Goal: Transaction & Acquisition: Obtain resource

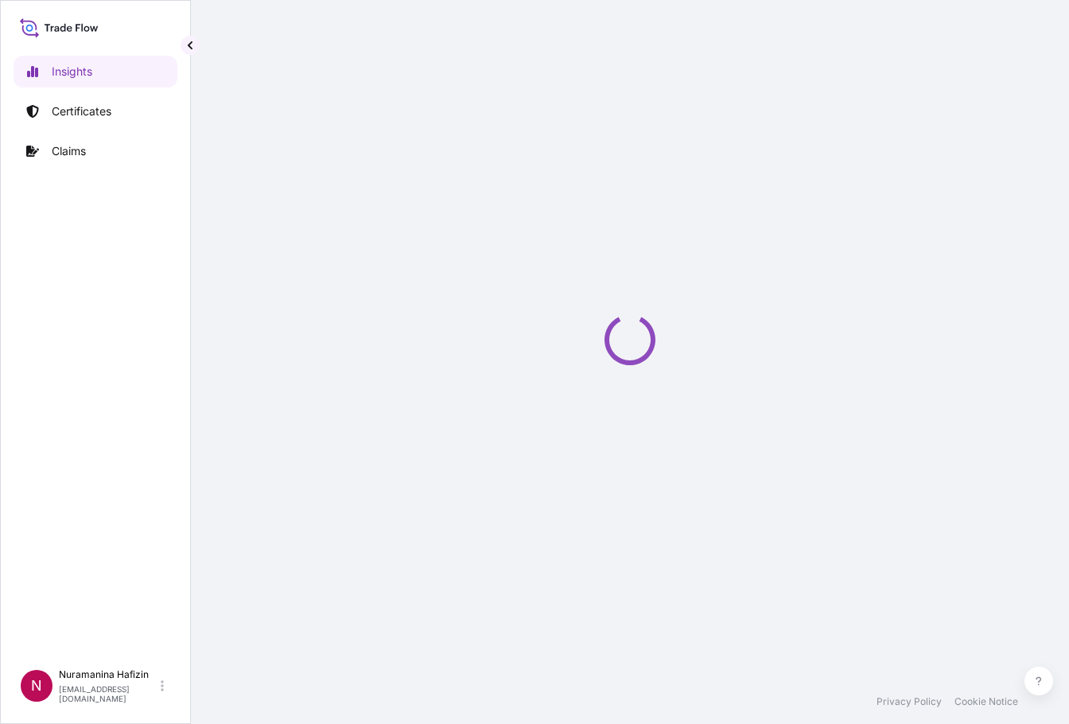
select select "2025"
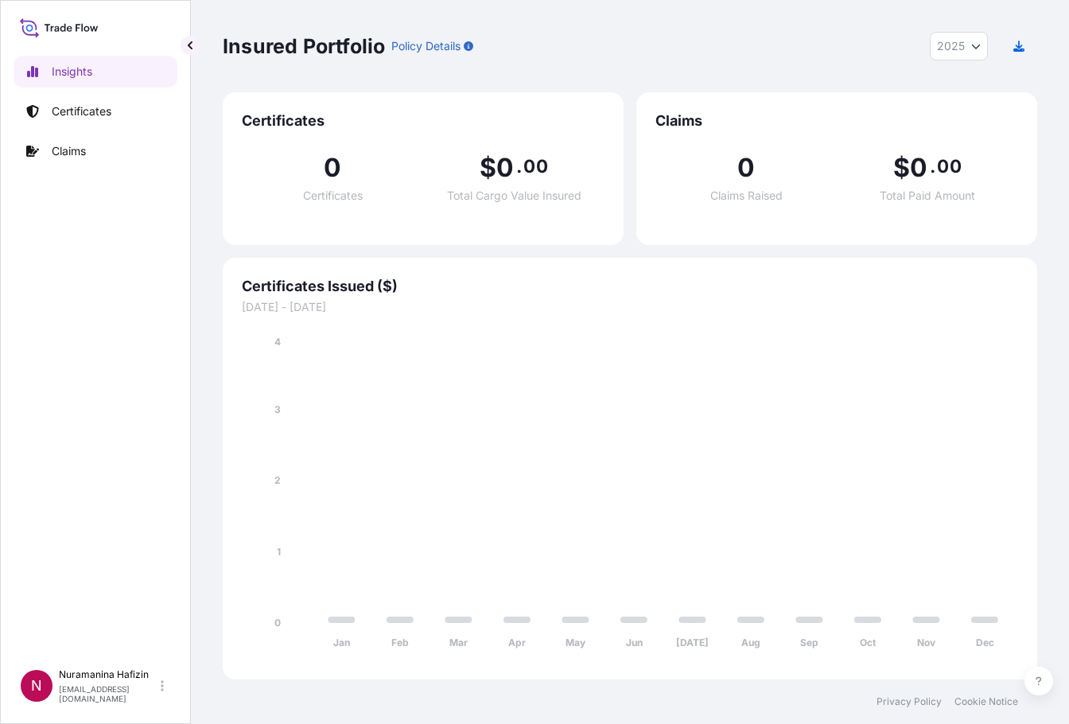
drag, startPoint x: 715, startPoint y: 48, endPoint x: 678, endPoint y: 50, distance: 37.5
click at [715, 48] on div "Insured Portfolio Policy Details 2025 2025 2024 2023 2022" at bounding box center [630, 46] width 815 height 29
click at [78, 118] on p "Certificates" at bounding box center [82, 111] width 60 height 16
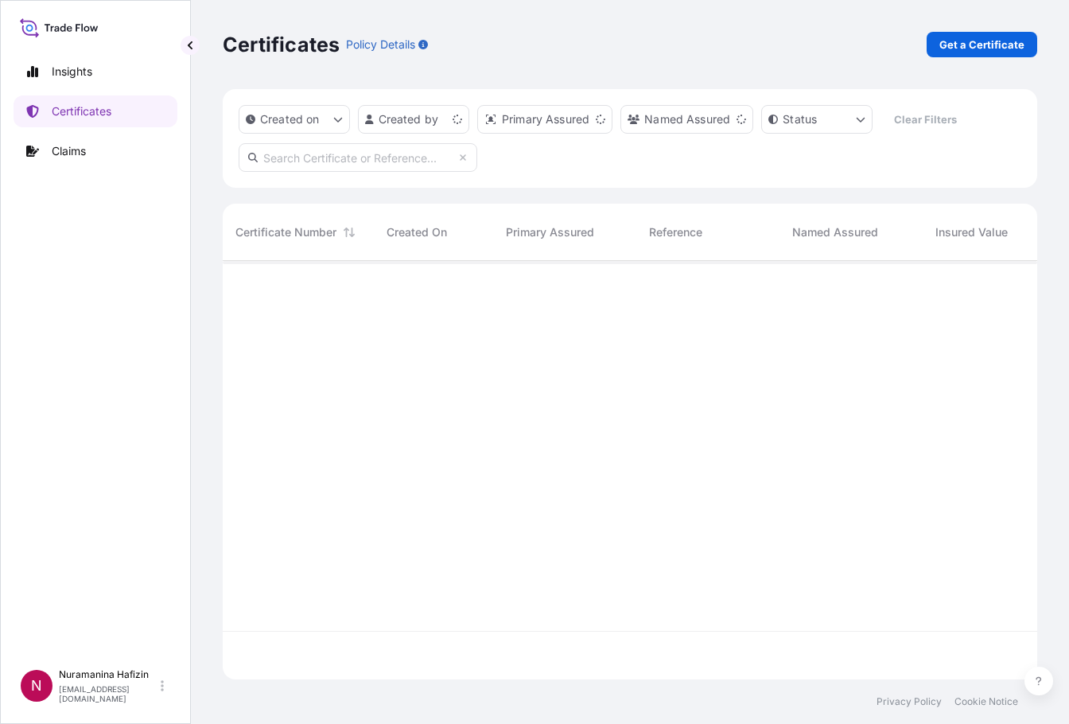
scroll to position [415, 803]
click at [964, 46] on p "Get a Certificate" at bounding box center [982, 45] width 85 height 16
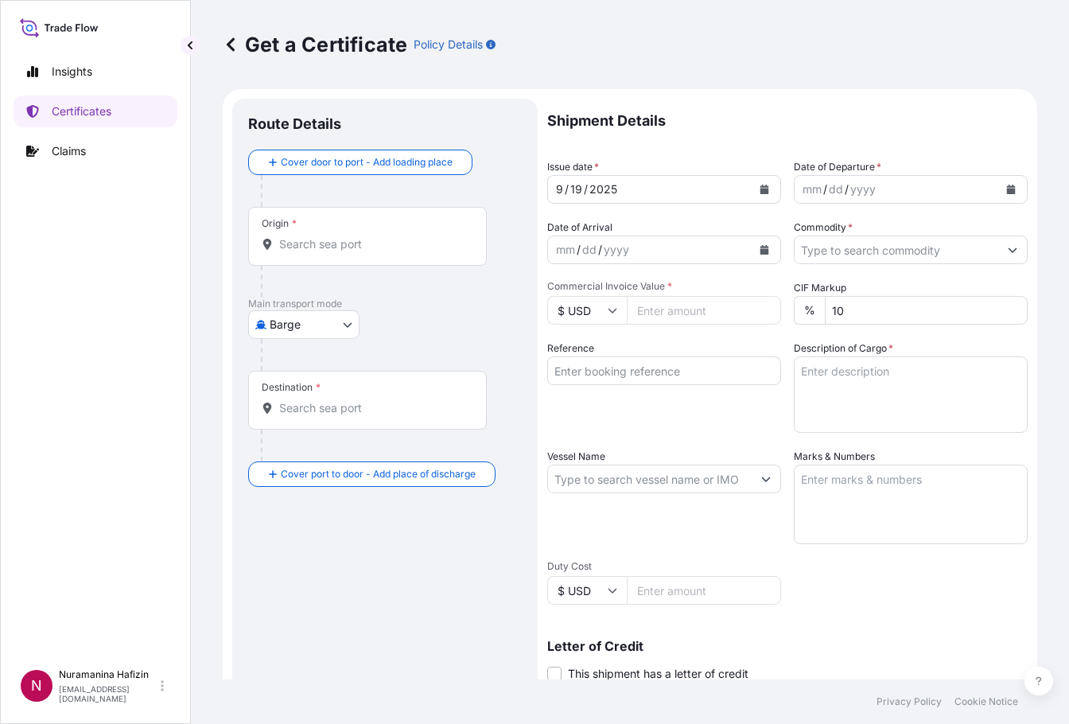
click at [315, 325] on body "Insights Certificates Claims N Nuramanina Hafizin [EMAIL_ADDRESS][DOMAIN_NAME] …" at bounding box center [534, 362] width 1069 height 724
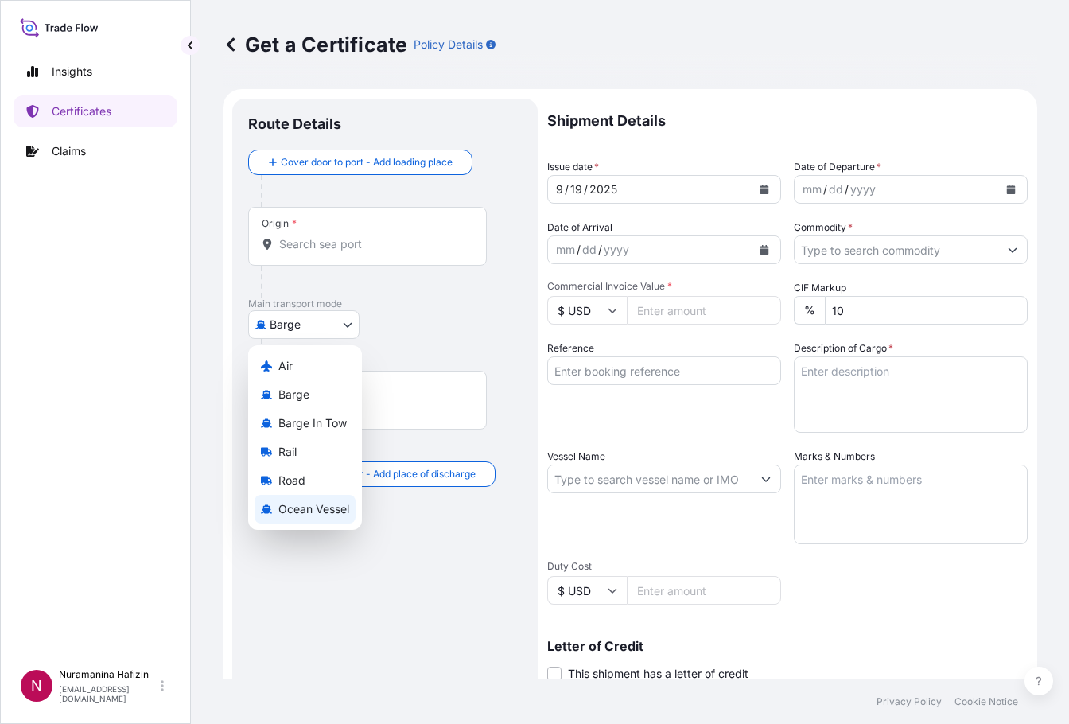
click at [295, 502] on span "Ocean Vessel" at bounding box center [313, 509] width 71 height 16
select select "Ocean Vessel"
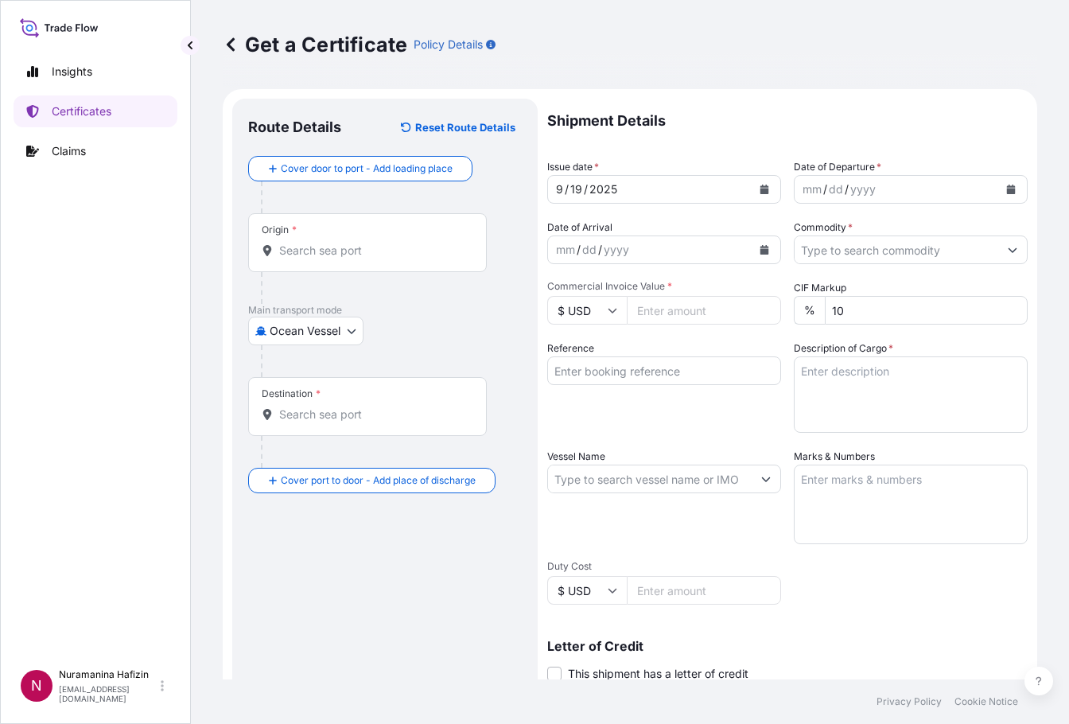
click at [532, 40] on div "Get a Certificate Policy Details" at bounding box center [630, 44] width 815 height 25
click at [1006, 185] on icon "Calendar" at bounding box center [1011, 190] width 10 height 10
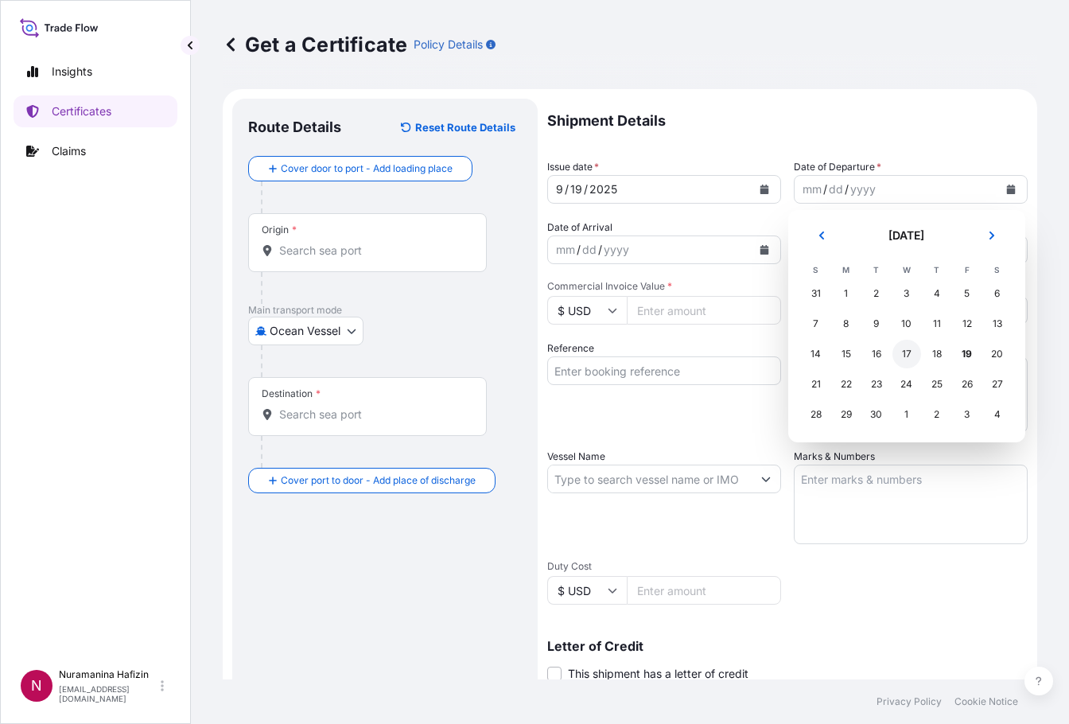
click at [911, 356] on div "17" at bounding box center [907, 354] width 29 height 29
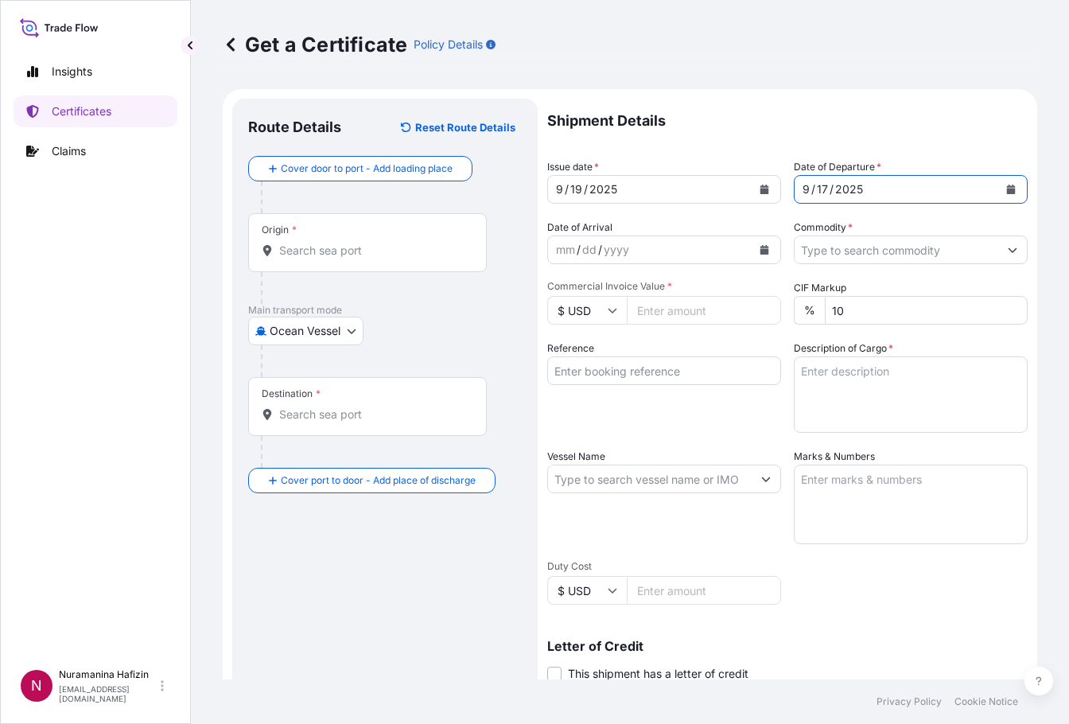
click at [760, 246] on icon "Calendar" at bounding box center [765, 250] width 10 height 10
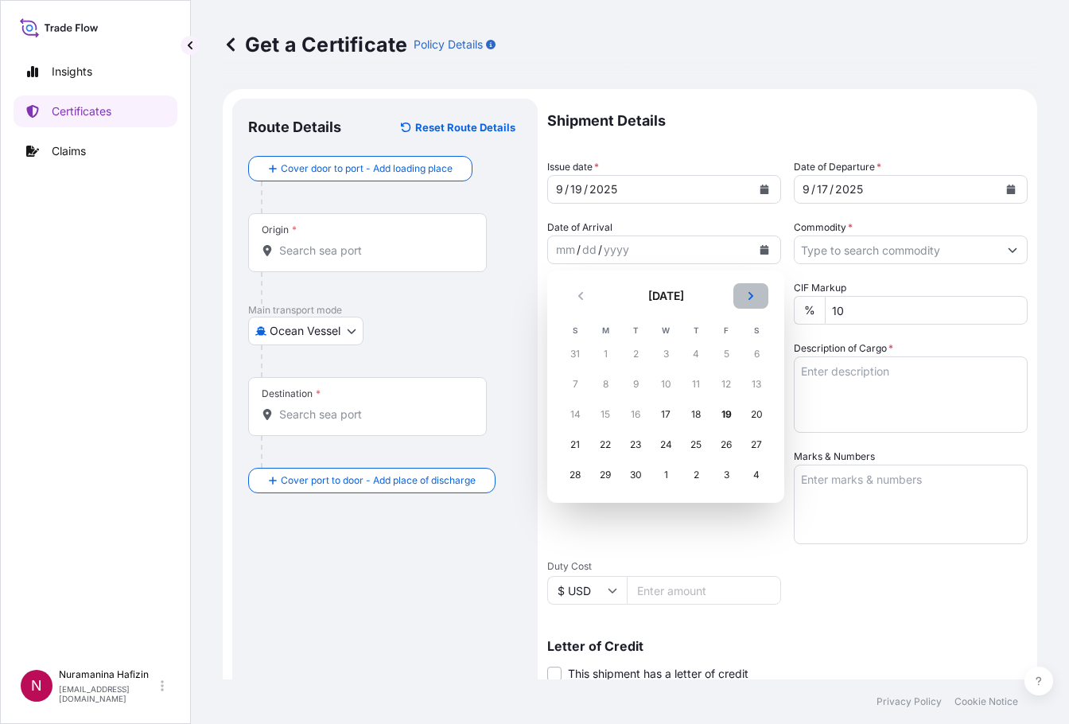
click at [752, 293] on icon "Next" at bounding box center [751, 296] width 10 height 10
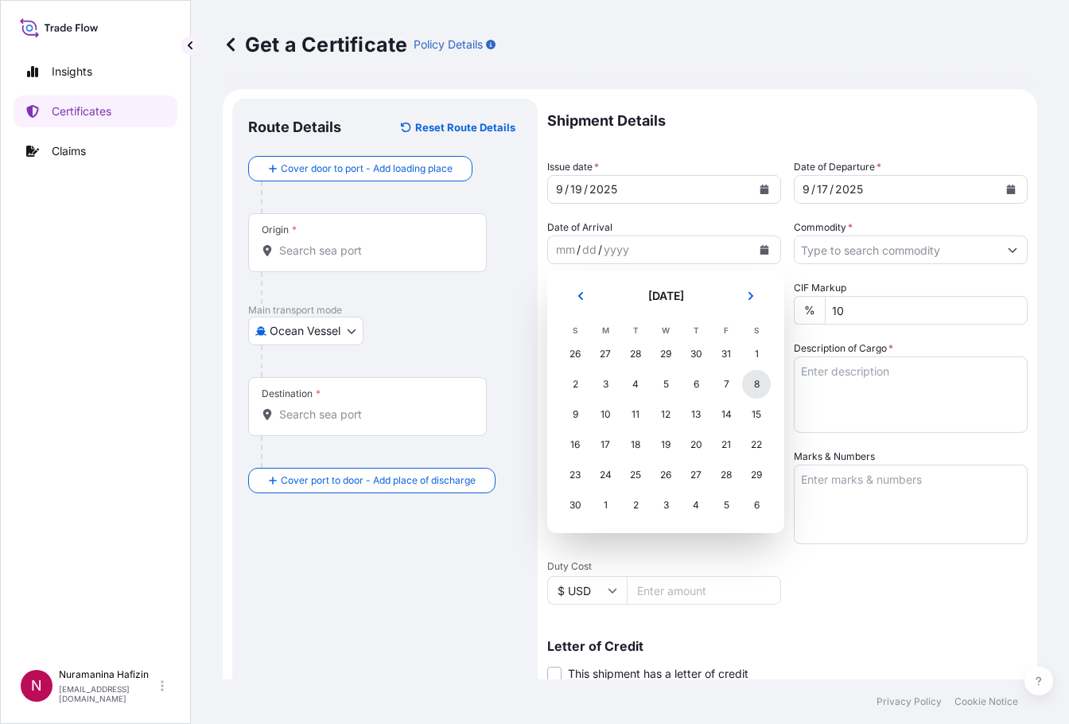
click at [753, 383] on div "8" at bounding box center [756, 384] width 29 height 29
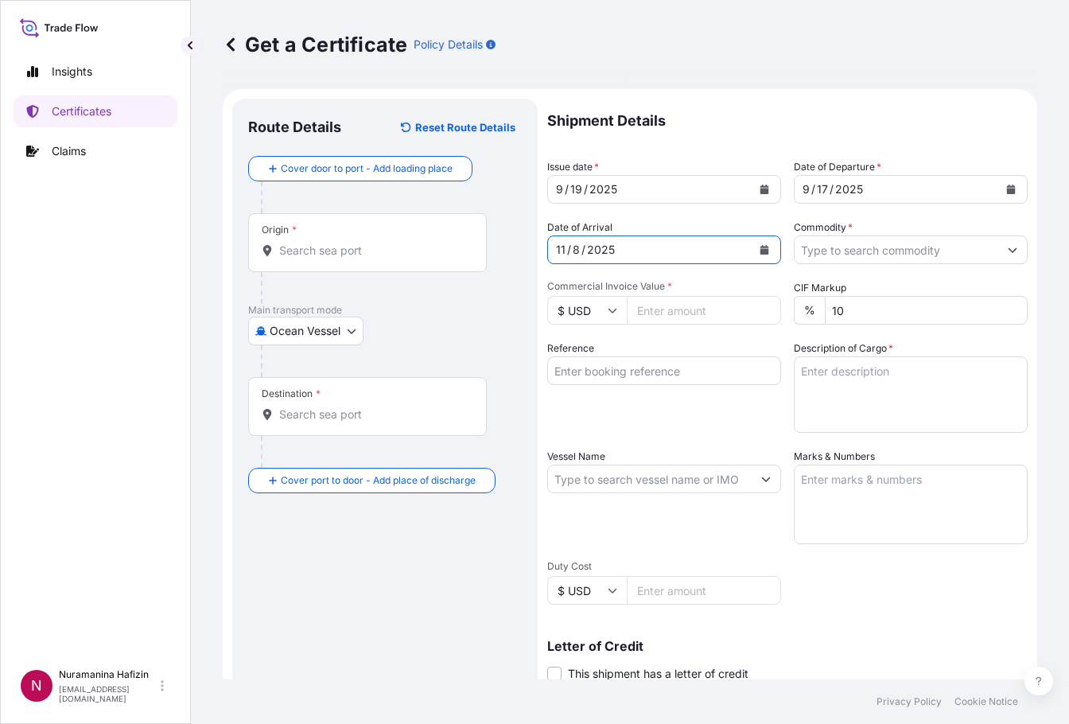
click at [1008, 245] on icon "Show suggestions" at bounding box center [1013, 250] width 10 height 10
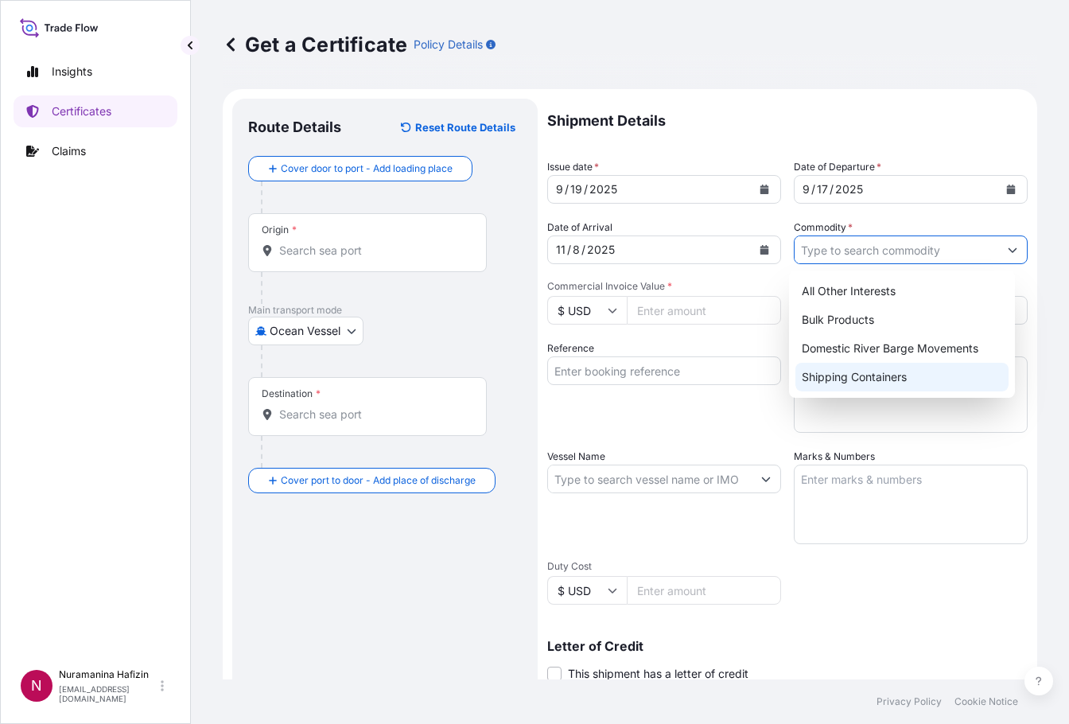
click at [905, 373] on div "Shipping Containers" at bounding box center [903, 377] width 214 height 29
type input "Shipping Containers"
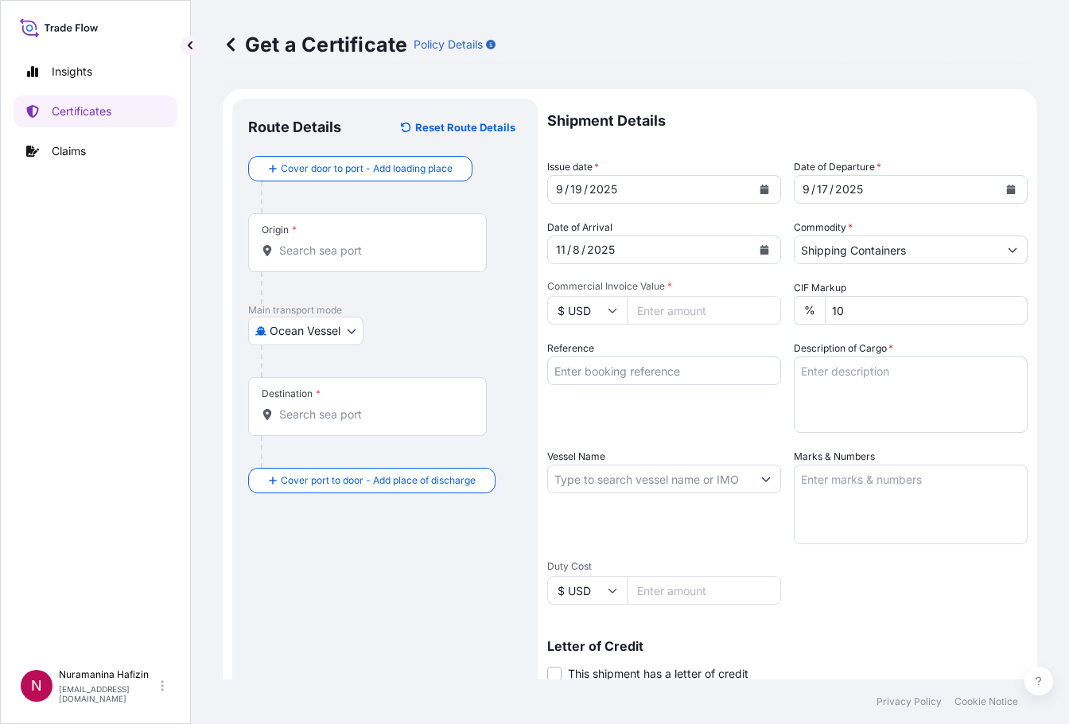
drag, startPoint x: 554, startPoint y: 33, endPoint x: 628, endPoint y: 92, distance: 94.5
click at [554, 33] on div "Get a Certificate Policy Details" at bounding box center [630, 44] width 815 height 25
click at [655, 379] on input "Reference" at bounding box center [664, 370] width 234 height 29
paste input "B000235071"
type input "B000235071"
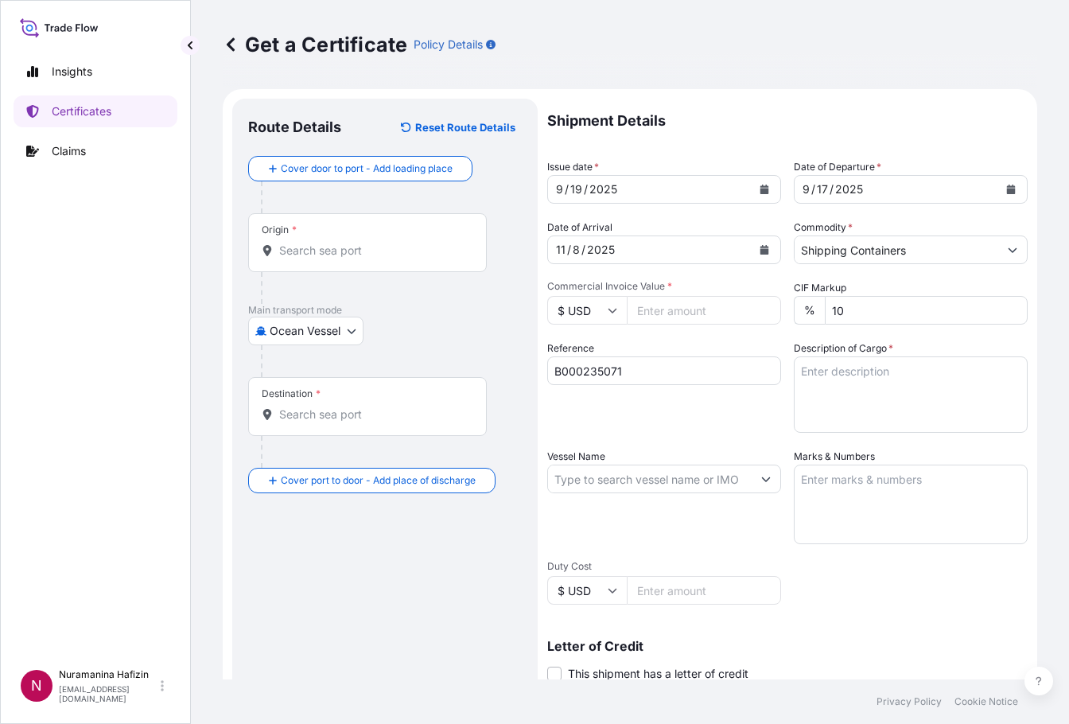
click at [558, 54] on div "Get a Certificate Policy Details" at bounding box center [630, 44] width 815 height 25
click at [698, 317] on input "Commercial Invoice Value *" at bounding box center [704, 310] width 154 height 29
paste input "43000.00"
type input "43000.00"
click at [539, 52] on div "Get a Certificate Policy Details" at bounding box center [630, 44] width 815 height 25
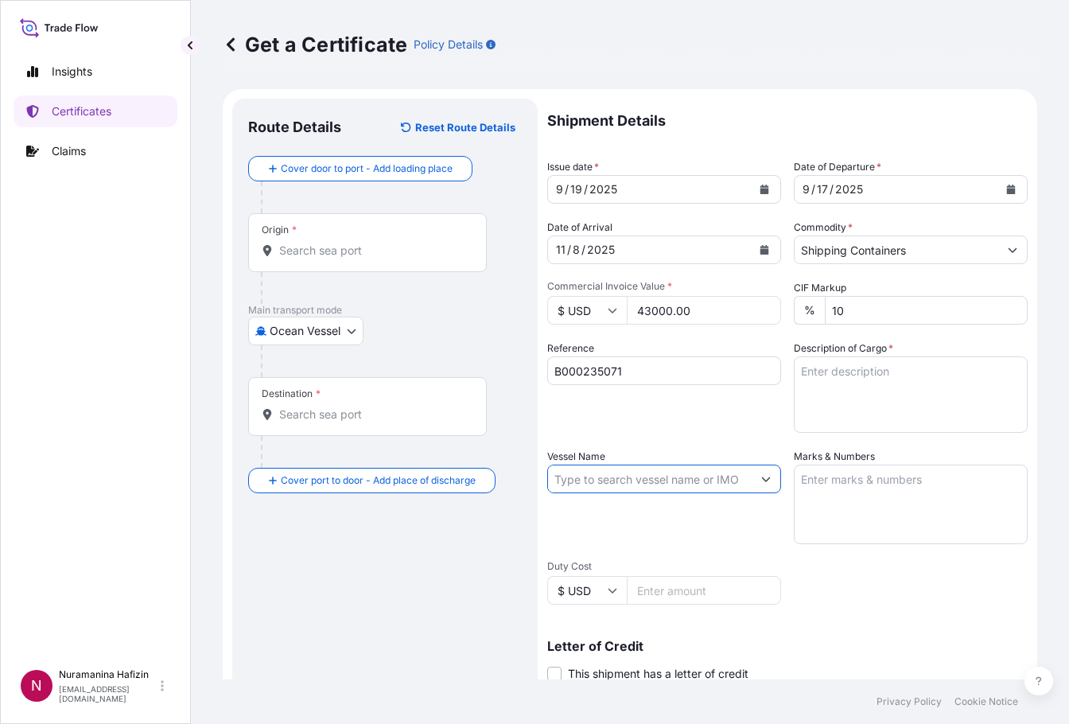
click at [714, 473] on input "Vessel Name" at bounding box center [650, 479] width 204 height 29
paste input "GSL [PERSON_NAME]"
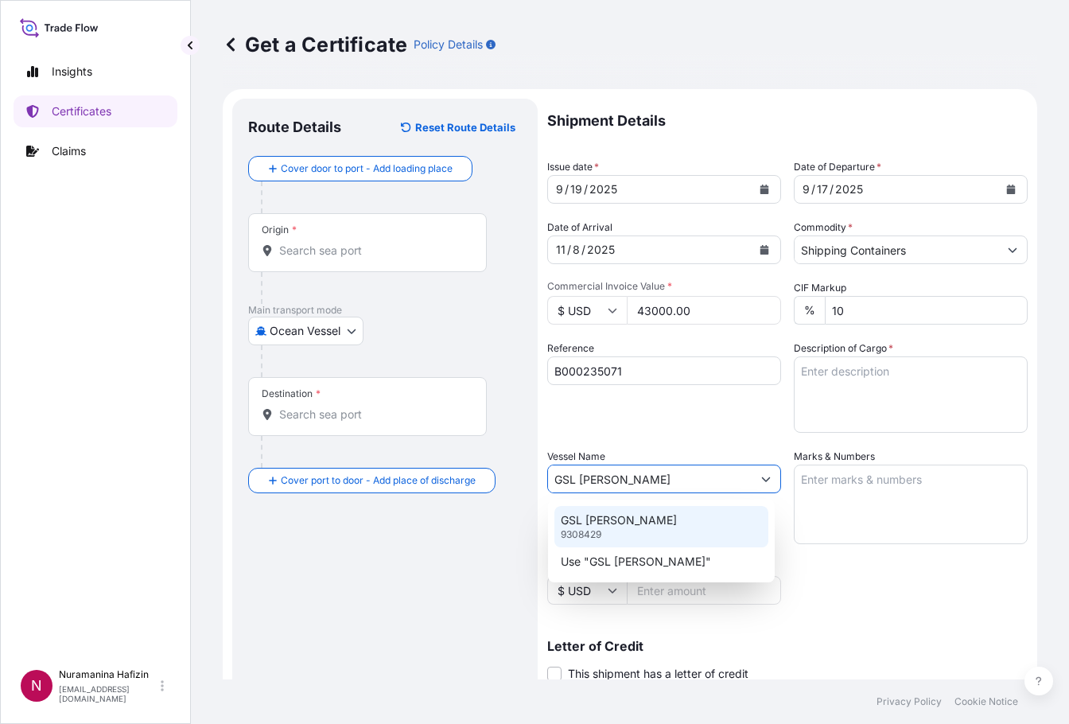
click at [687, 523] on div "GSL [PERSON_NAME] 9308429" at bounding box center [661, 526] width 214 height 41
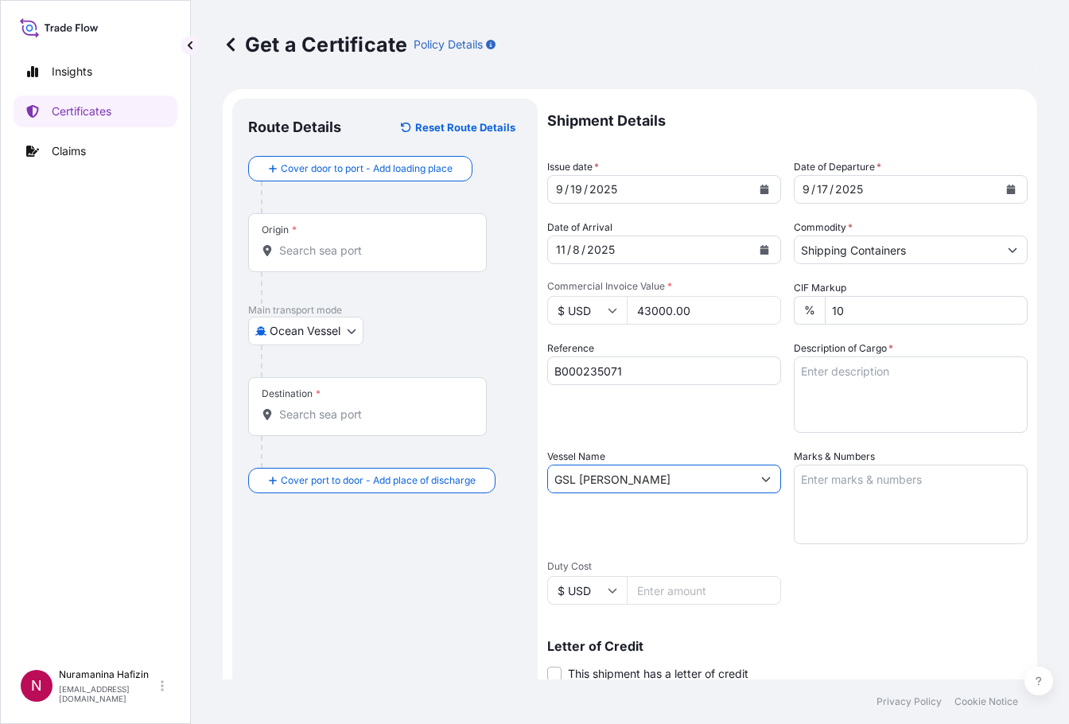
type input "GSL [PERSON_NAME]"
click at [364, 259] on div "Origin *" at bounding box center [367, 242] width 239 height 59
click at [364, 259] on input "Origin *" at bounding box center [373, 251] width 188 height 16
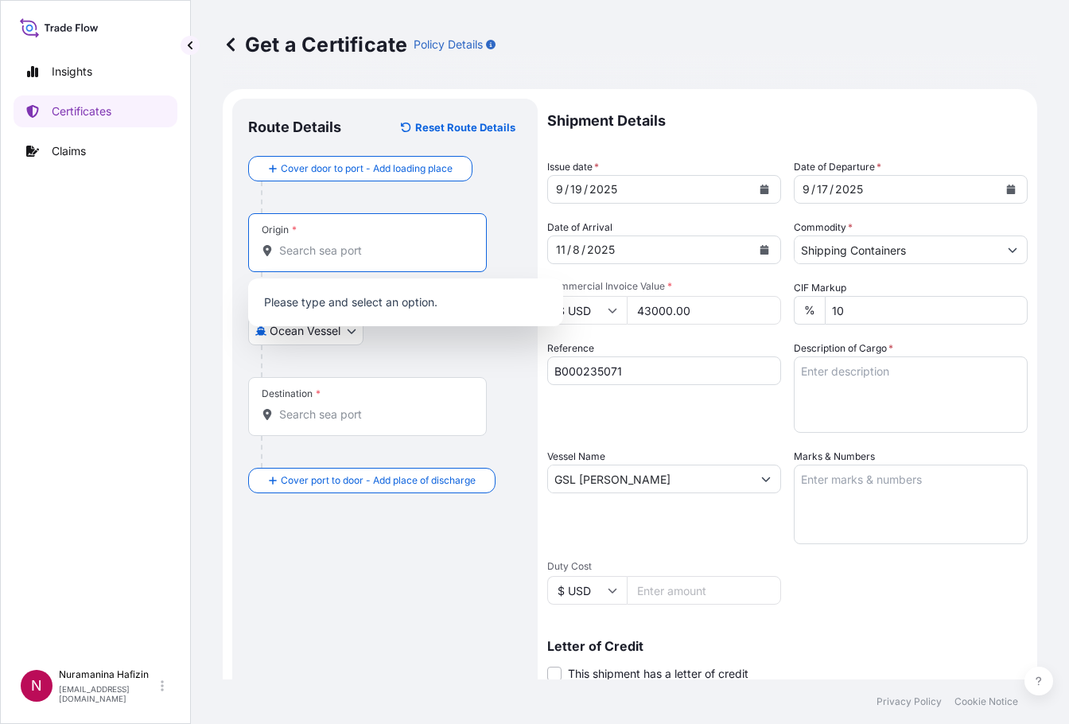
paste input "MEERHOUT"
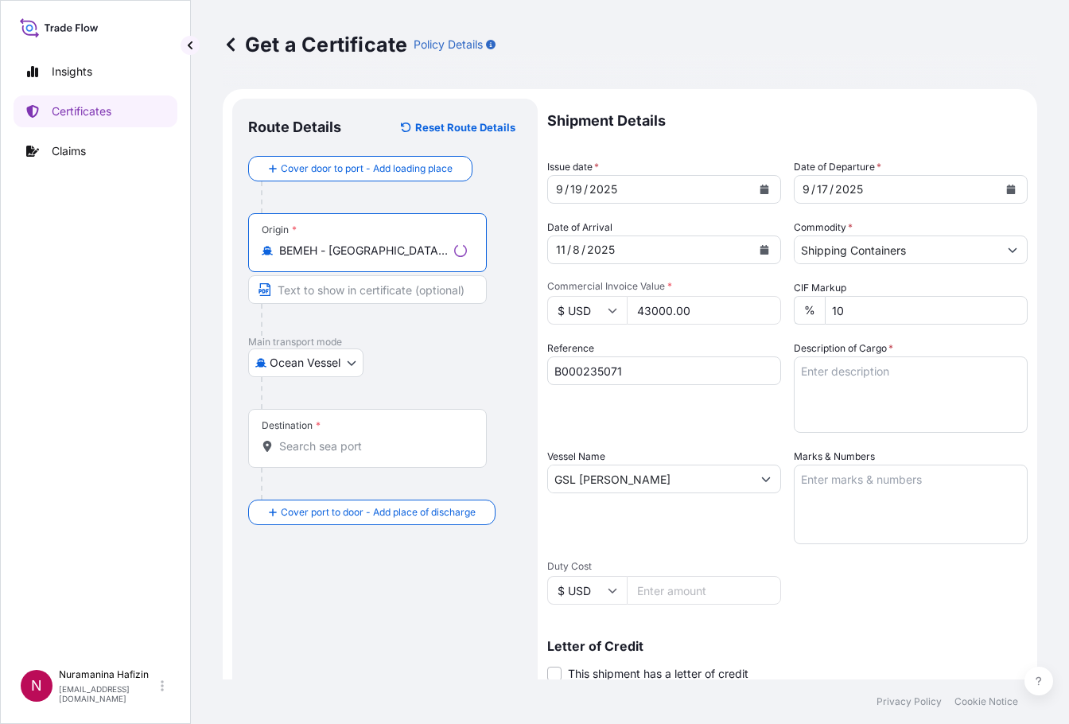
type input "BEMEH - [GEOGRAPHIC_DATA], [GEOGRAPHIC_DATA]"
click at [396, 448] on input "Destination *" at bounding box center [373, 446] width 188 height 16
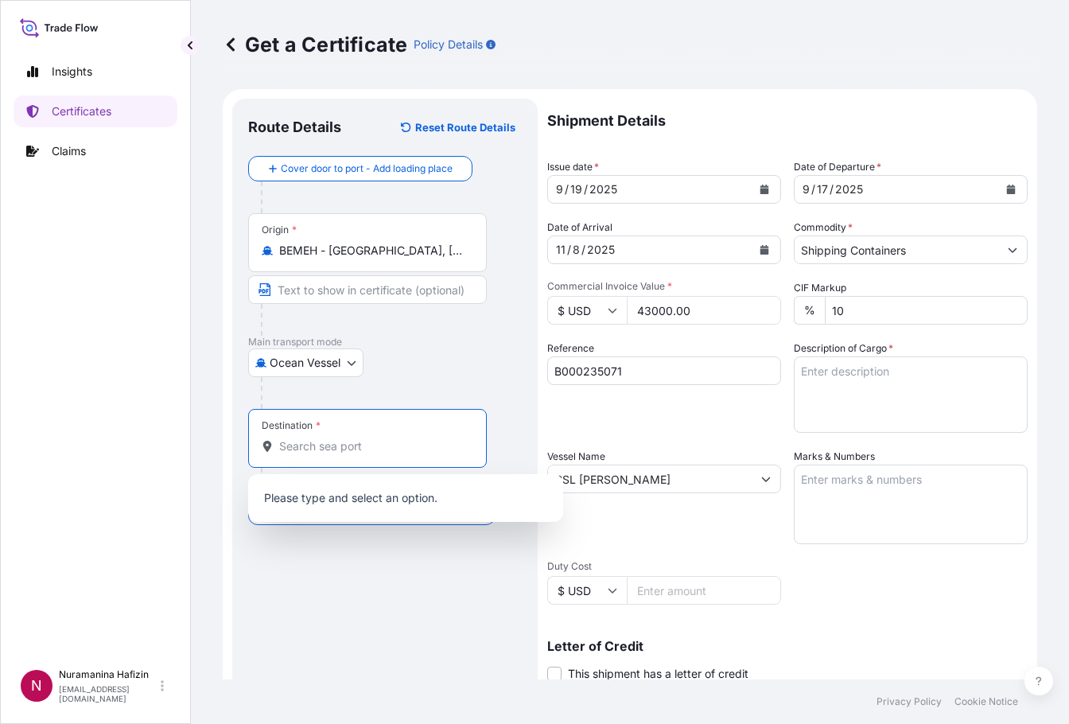
paste input "[GEOGRAPHIC_DATA], [GEOGRAPHIC_DATA]"
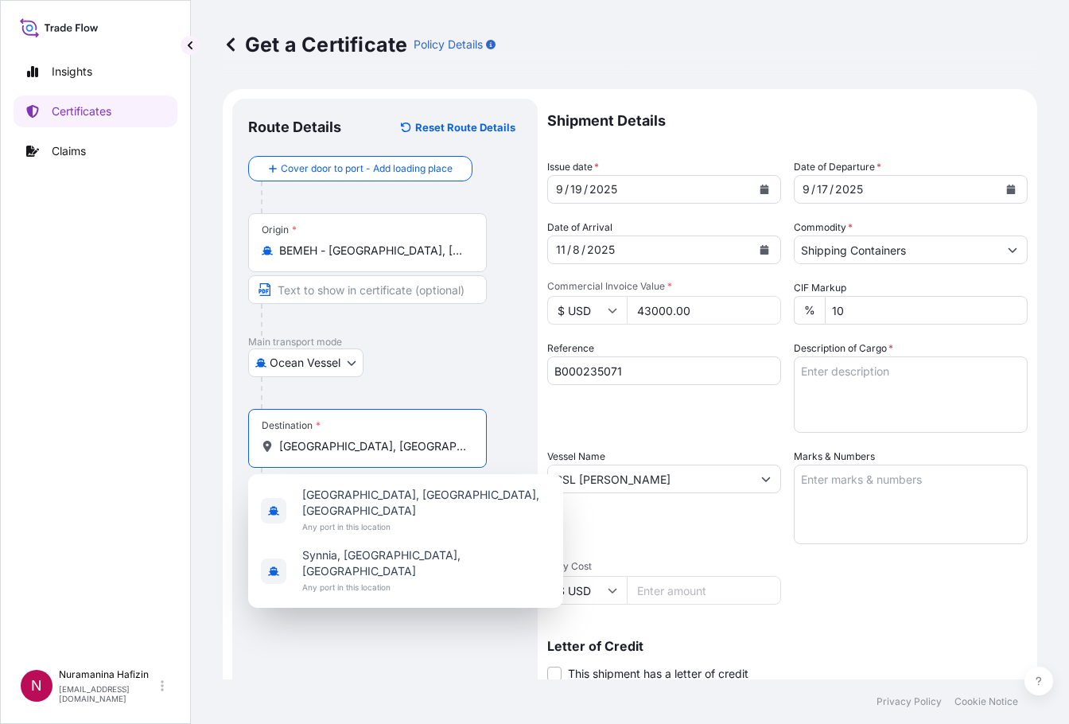
drag, startPoint x: 331, startPoint y: 446, endPoint x: 372, endPoint y: 446, distance: 41.4
click at [372, 446] on input "[GEOGRAPHIC_DATA], [GEOGRAPHIC_DATA]" at bounding box center [373, 446] width 188 height 16
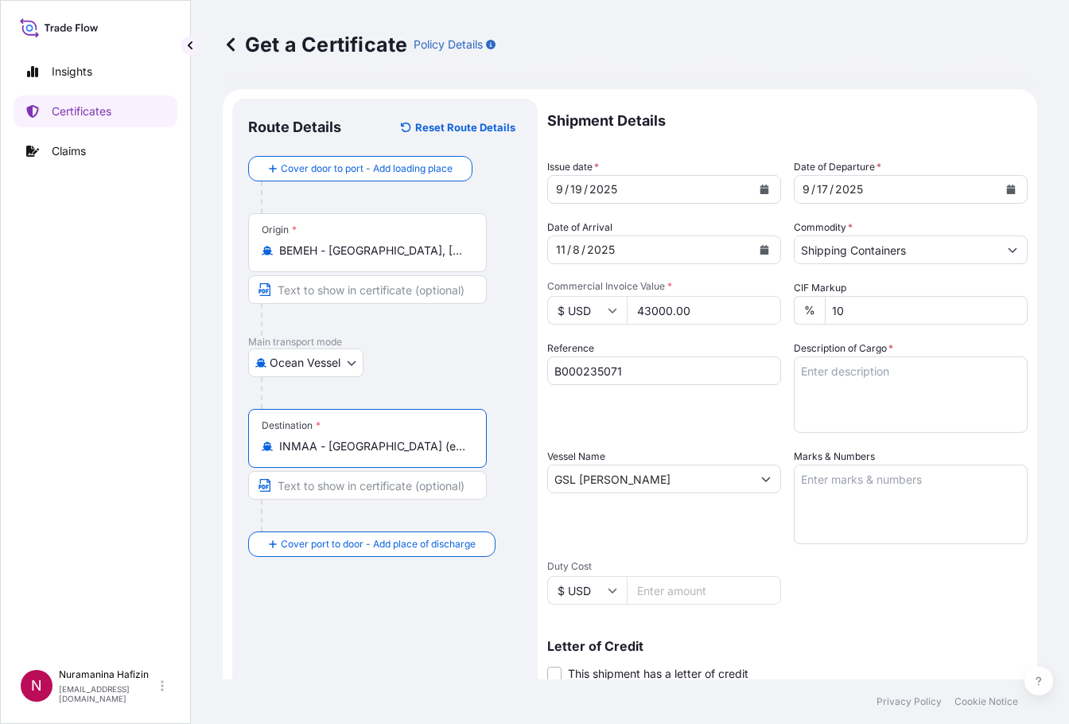
type input "INMAA - [GEOGRAPHIC_DATA] (ex [GEOGRAPHIC_DATA]), [GEOGRAPHIC_DATA]"
click at [701, 421] on div "Reference B000235071" at bounding box center [664, 386] width 234 height 92
click at [553, 51] on div "Get a Certificate Policy Details" at bounding box center [630, 44] width 815 height 25
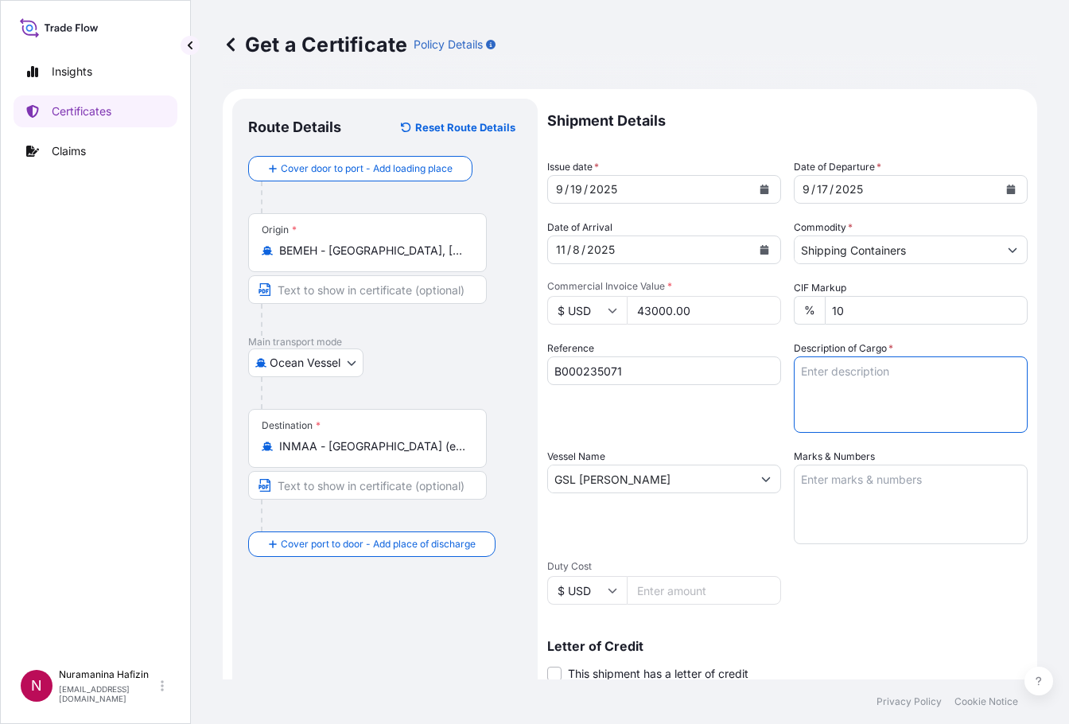
click at [834, 374] on textarea "Description of Cargo *" at bounding box center [911, 394] width 234 height 76
paste textarea "BAG LOADED ONTO 10 PALLETS LOADED INTO 1 40' CONTAINER(S) ESTANE(R) 58212 NAT 0…"
click at [839, 405] on textarea "400 BAG LOADED ONTO 10 PALLETS LOADED INTO 1 40' CONTAINER(S) ESTANE(R) 58212 N…" at bounding box center [911, 394] width 234 height 76
click at [570, 68] on div "Get a Certificate Policy Details" at bounding box center [630, 44] width 815 height 89
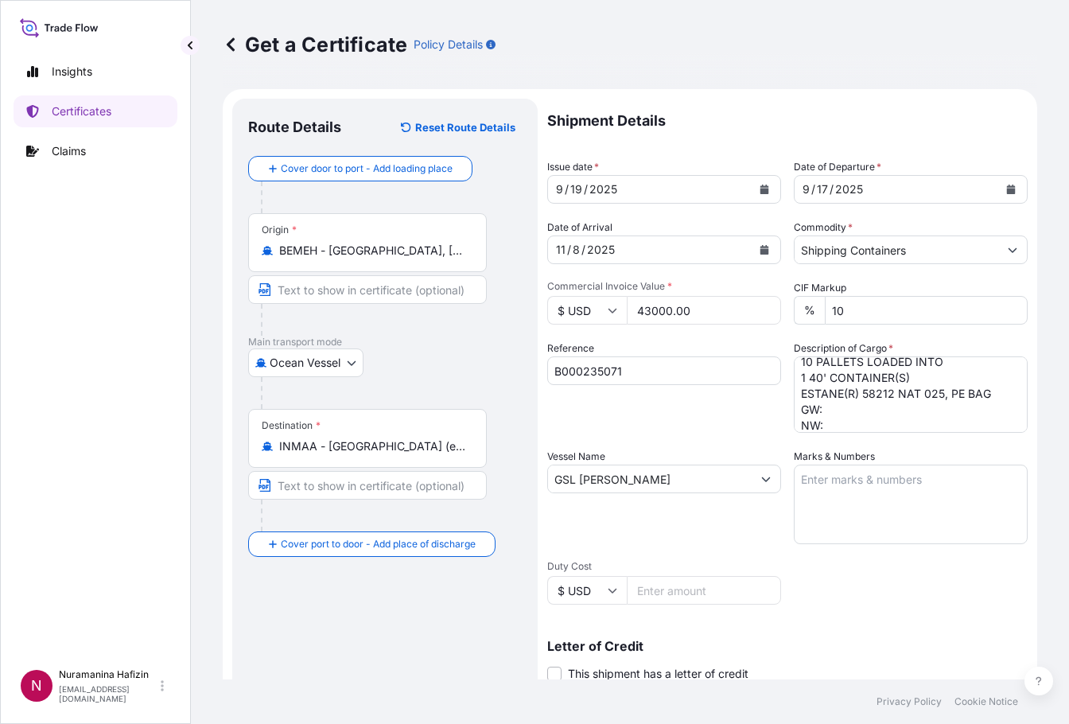
click at [848, 410] on textarea "400 BAG LOADED ONTO 10 PALLETS LOADED INTO 1 40' CONTAINER(S) ESTANE(R) 58212 N…" at bounding box center [911, 394] width 234 height 76
paste textarea "10,320.0000"
click at [550, 60] on div "Get a Certificate Policy Details" at bounding box center [630, 44] width 815 height 89
click at [836, 426] on textarea "400 BAG LOADED ONTO 10 PALLETS LOADED INTO 1 40' CONTAINER(S) ESTANE(R) 58212 N…" at bounding box center [911, 394] width 234 height 76
paste textarea "10,000.0000"
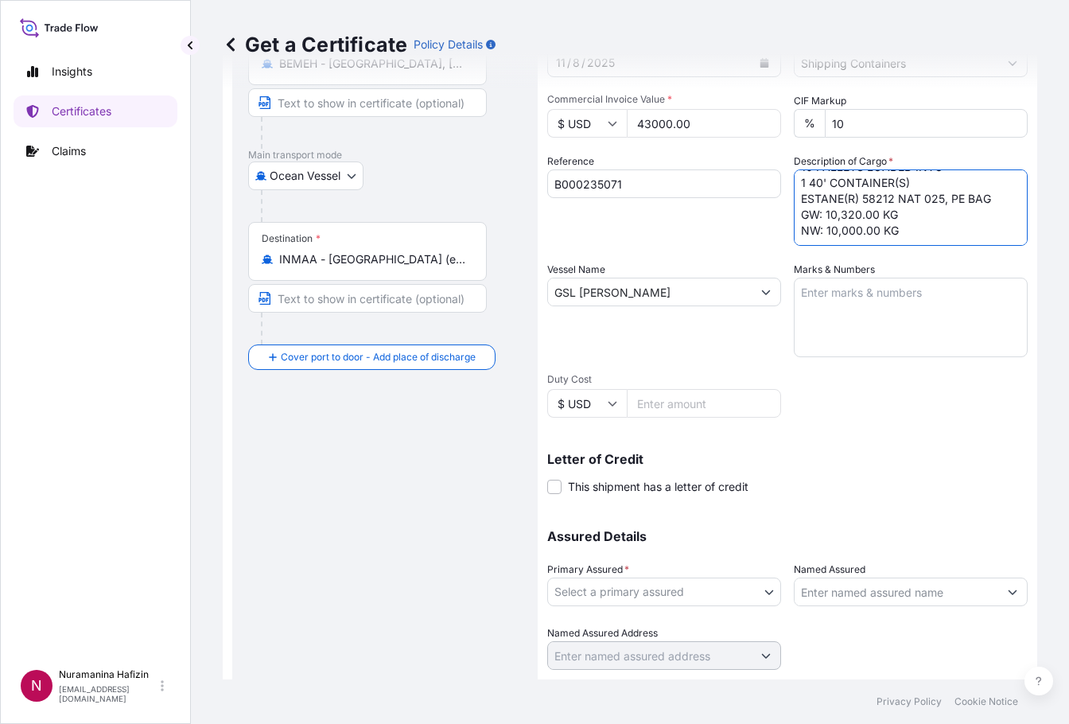
scroll to position [231, 0]
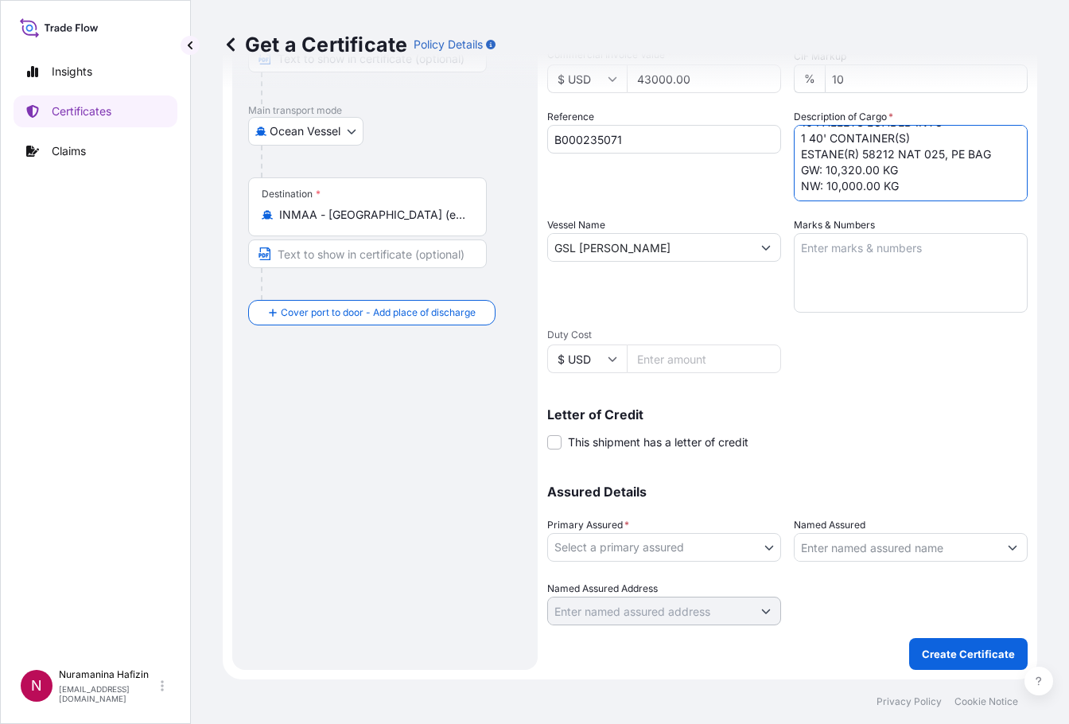
type textarea "400 BAG LOADED ONTO 10 PALLETS LOADED INTO 1 40' CONTAINER(S) ESTANE(R) 58212 N…"
drag, startPoint x: 558, startPoint y: 25, endPoint x: 586, endPoint y: 32, distance: 28.7
click at [558, 25] on div "Get a Certificate Policy Details" at bounding box center [630, 44] width 815 height 89
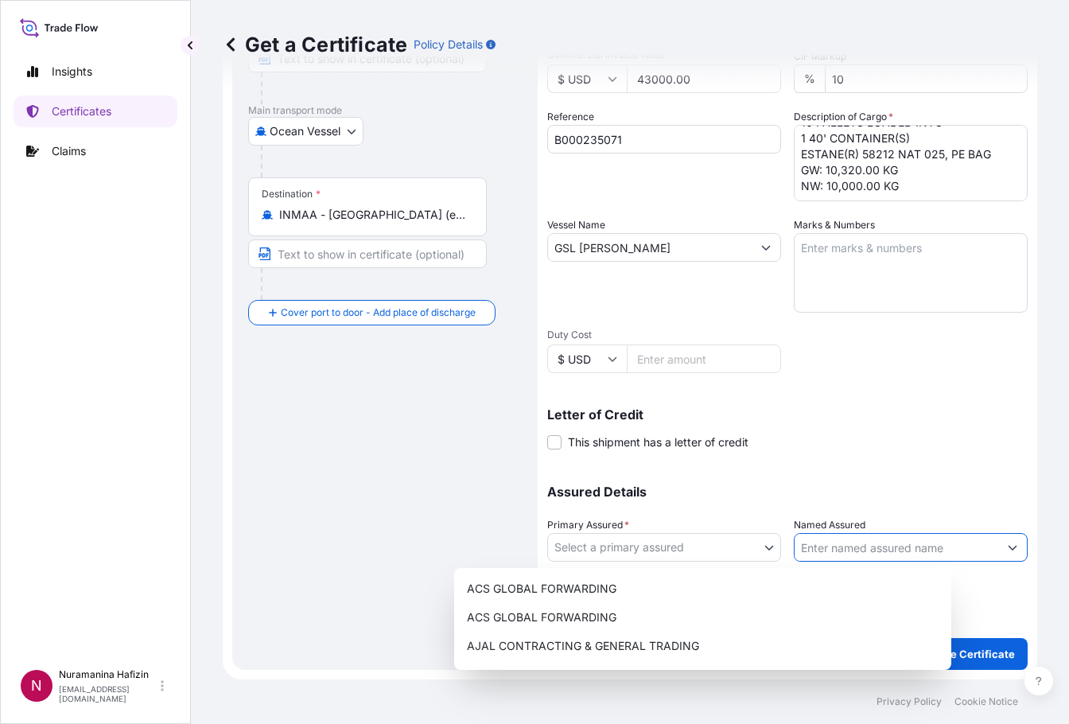
click at [839, 547] on input "Named Assured" at bounding box center [897, 547] width 204 height 29
paste input "POLYHOSE INDIA PVT LTD (E O U DIVISION)"
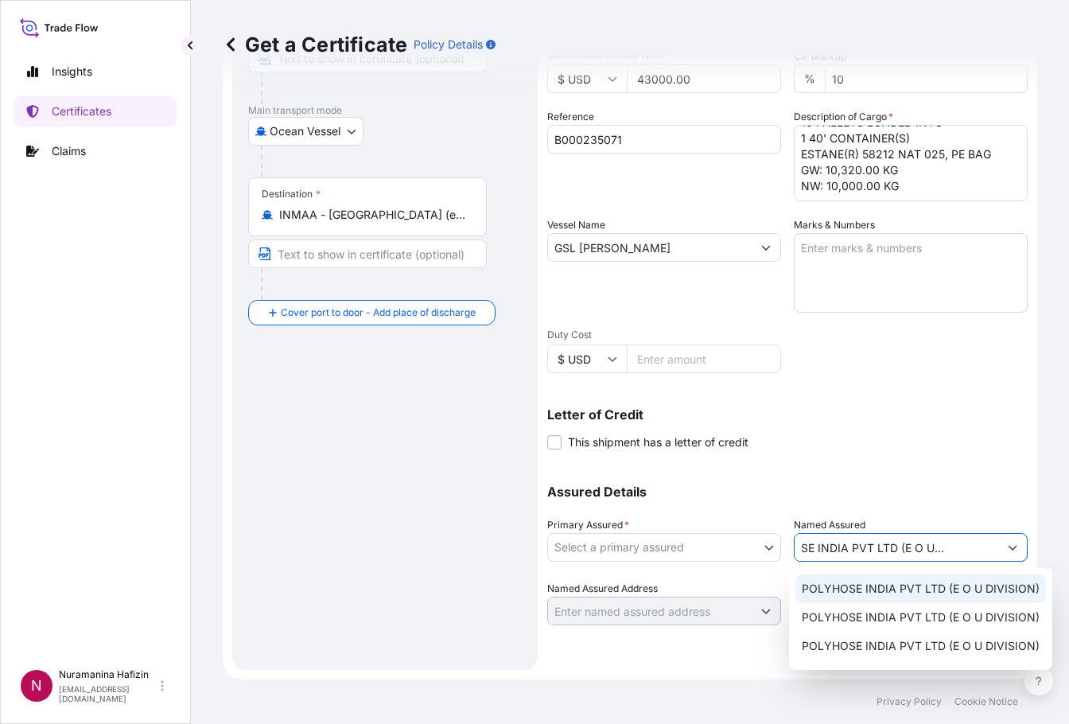
click at [863, 593] on span "POLYHOSE INDIA PVT LTD (E O U DIVISION)" at bounding box center [921, 589] width 238 height 16
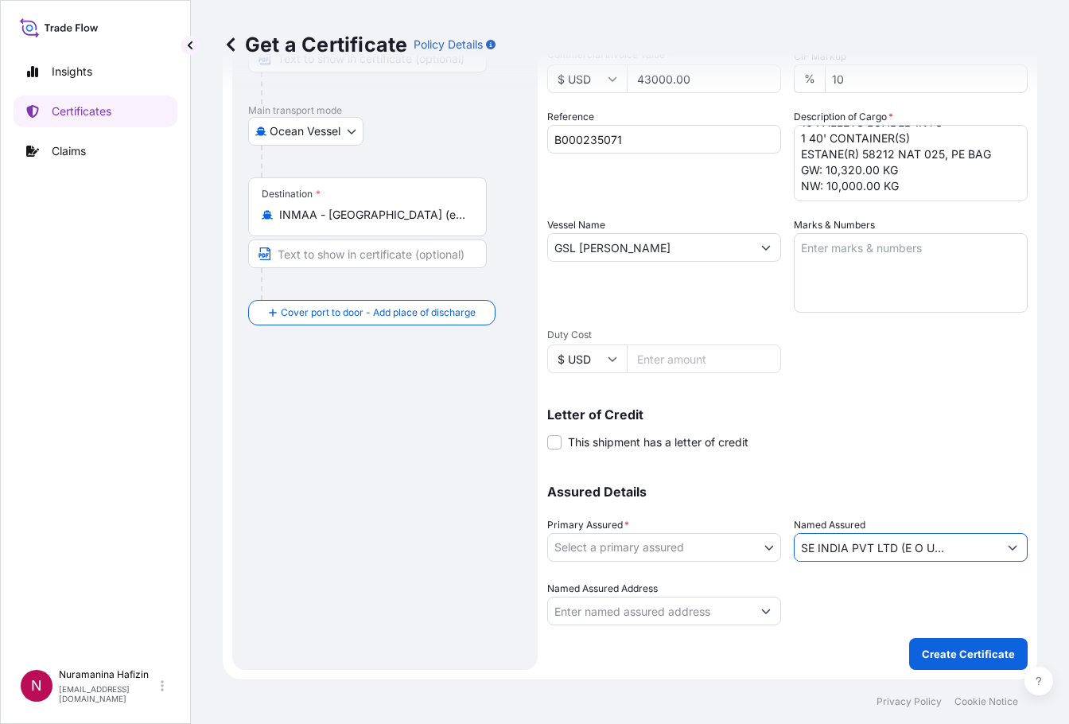
type input "POLYHOSE INDIA PVT LTD (E O U DIVISION)"
click at [764, 549] on body "15 options available. 0 options available. 5 options available. Insights Certif…" at bounding box center [534, 362] width 1069 height 724
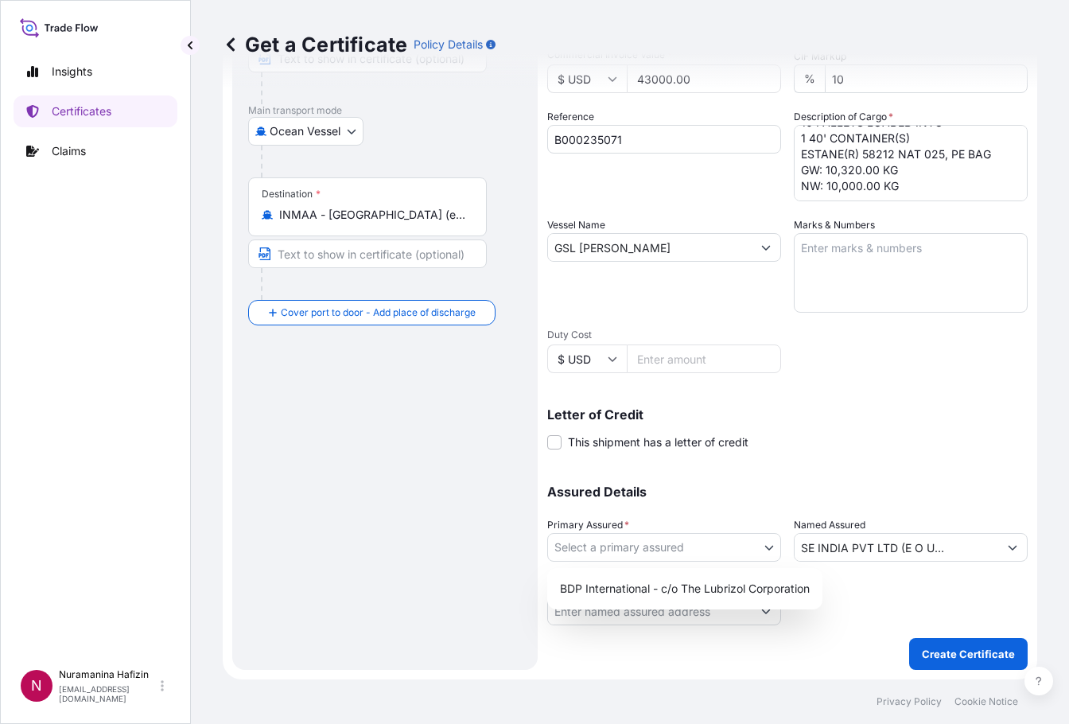
scroll to position [0, 0]
click at [716, 595] on div "BDP International - c/o The Lubrizol Corporation" at bounding box center [685, 588] width 263 height 29
select select "31972"
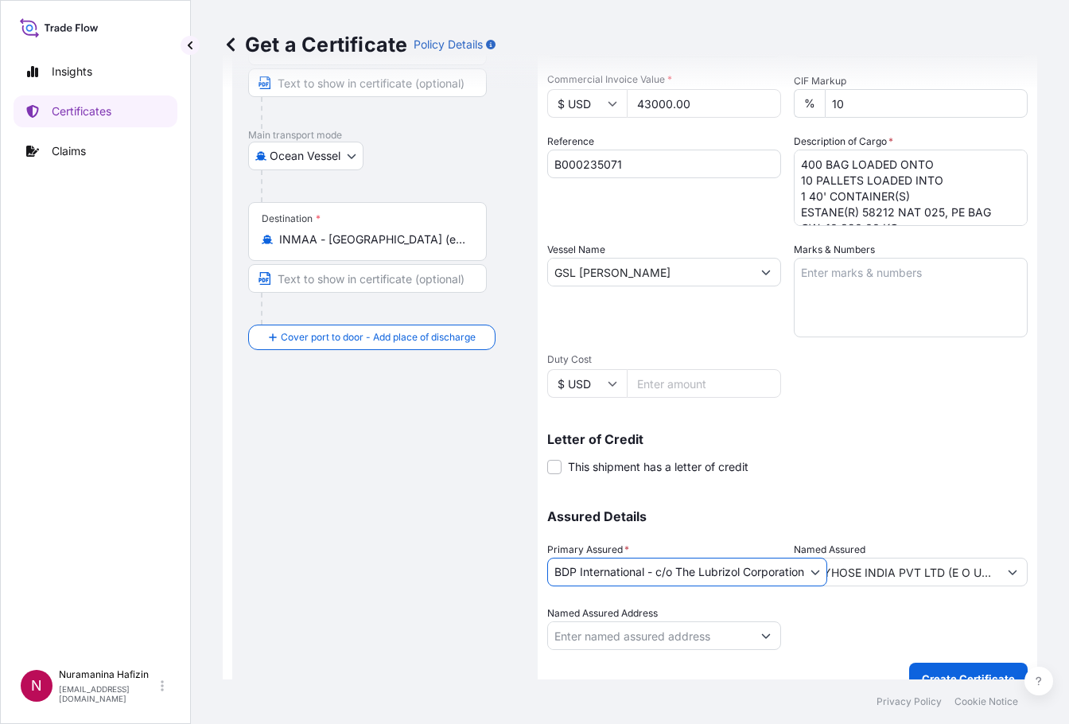
scroll to position [231, 0]
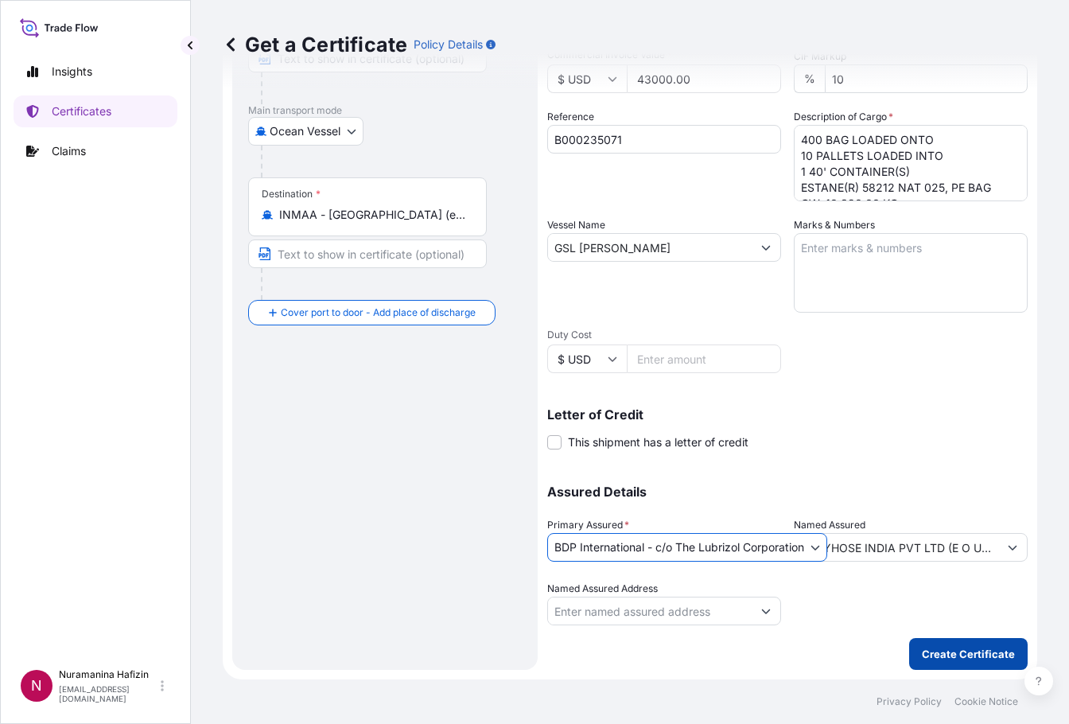
click at [946, 656] on p "Create Certificate" at bounding box center [968, 654] width 93 height 16
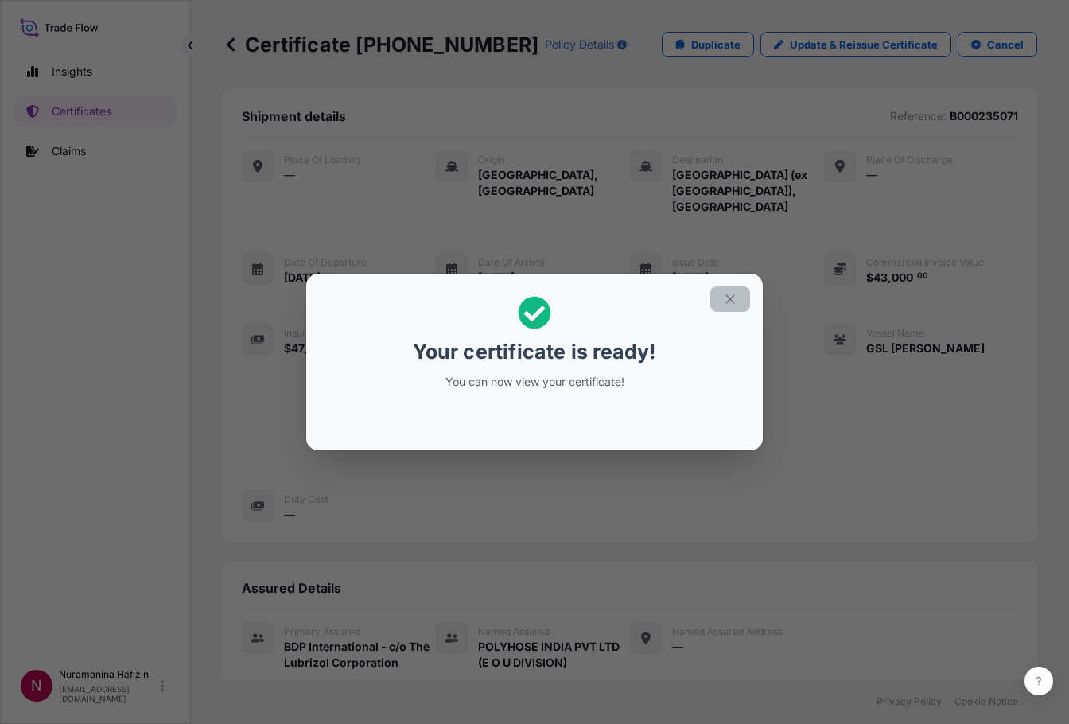
click at [739, 302] on button "button" at bounding box center [730, 298] width 40 height 25
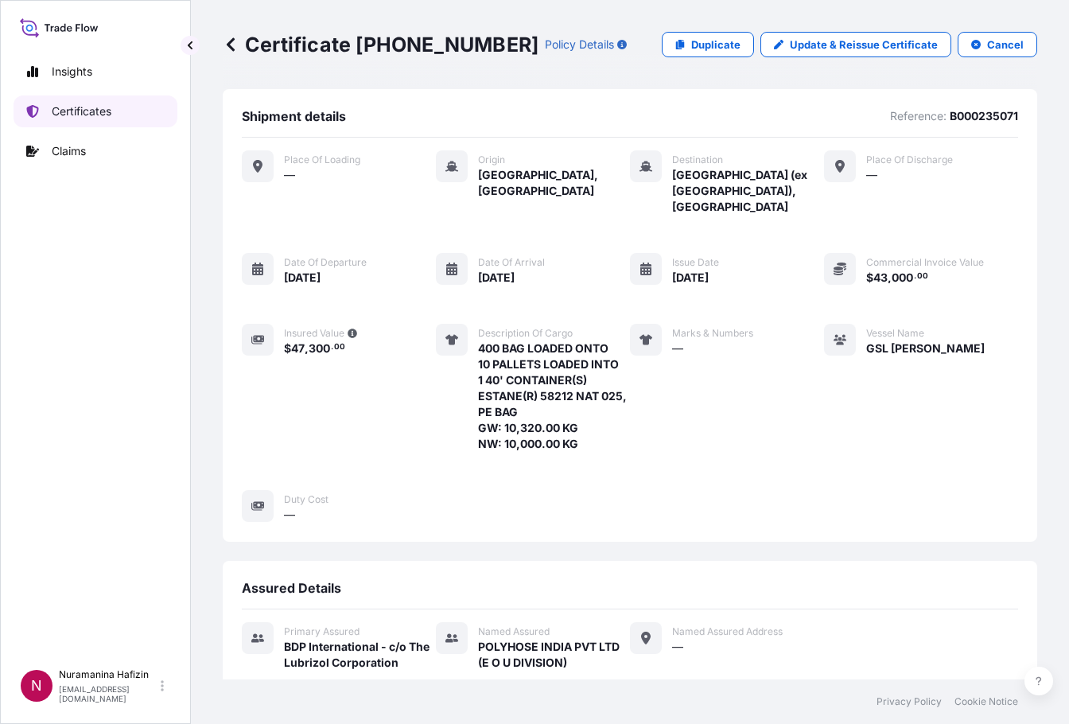
click at [67, 115] on p "Certificates" at bounding box center [82, 111] width 60 height 16
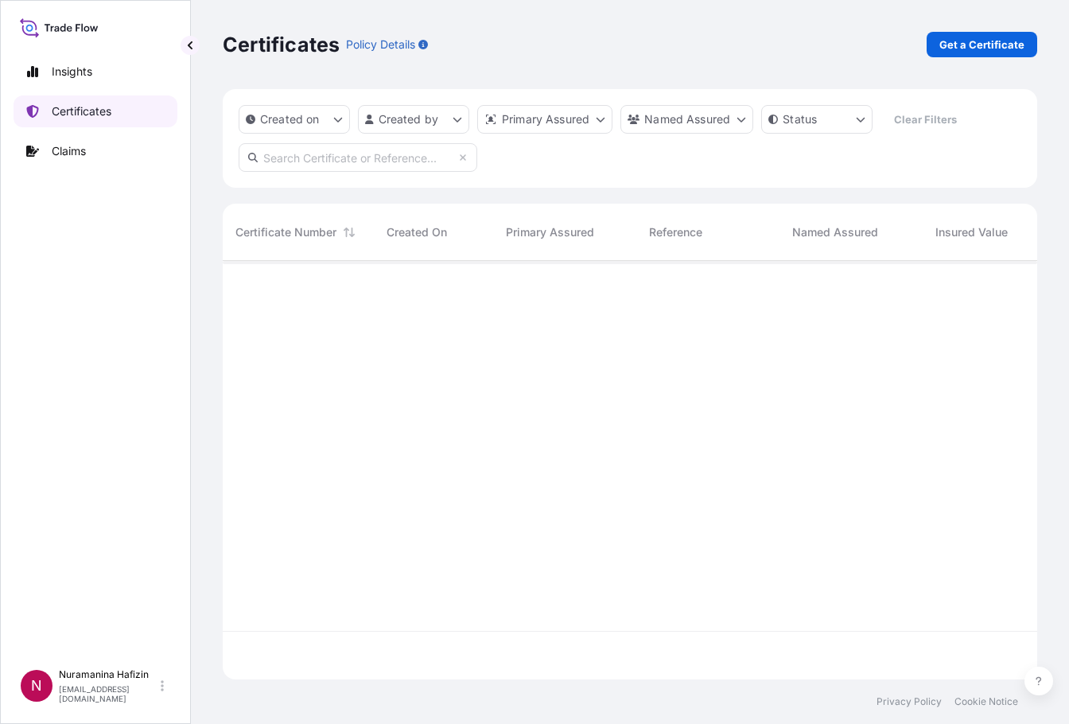
scroll to position [415, 803]
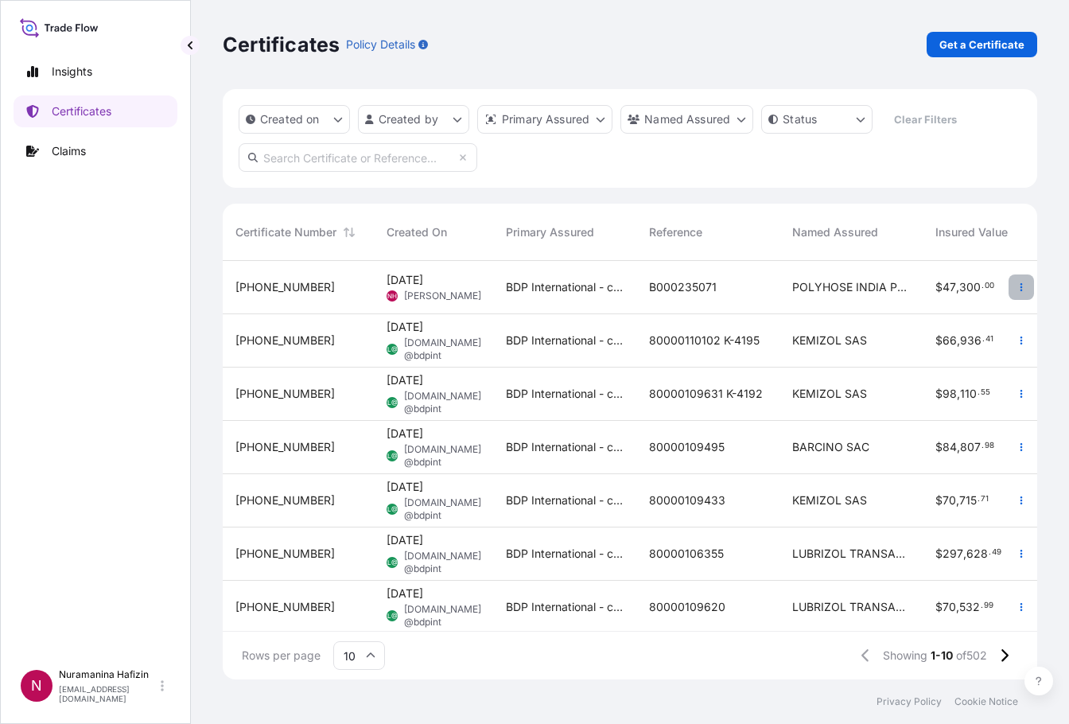
click at [1014, 287] on button "button" at bounding box center [1021, 286] width 25 height 25
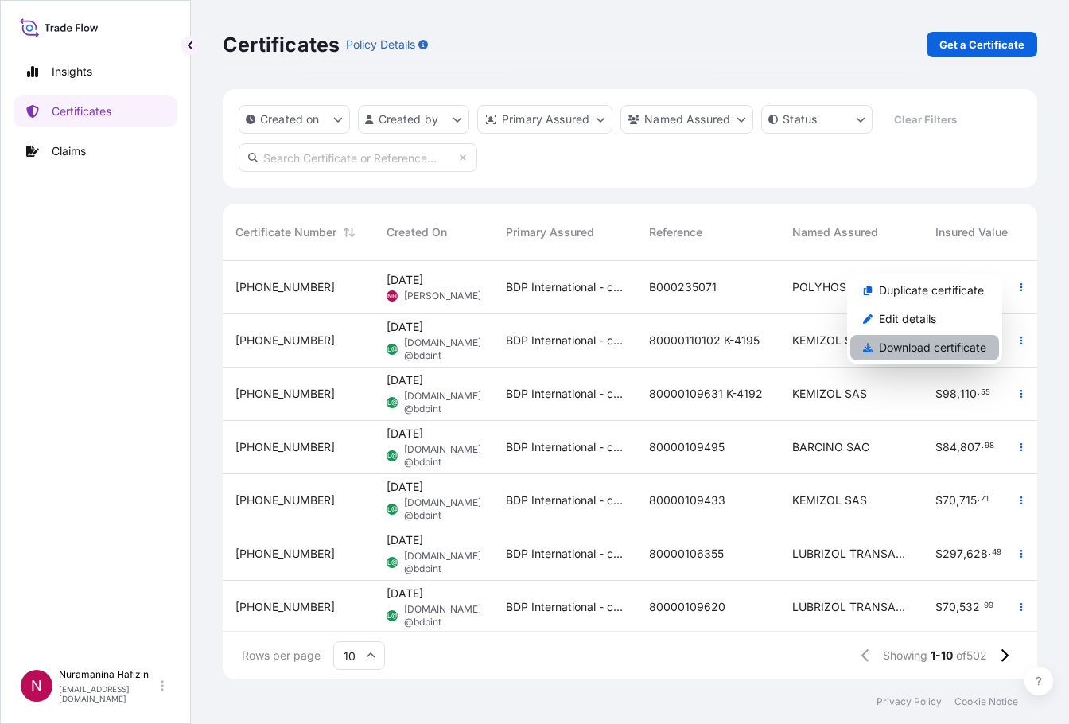
click at [920, 346] on p "Download certificate" at bounding box center [932, 348] width 107 height 16
